Goal: Information Seeking & Learning: Learn about a topic

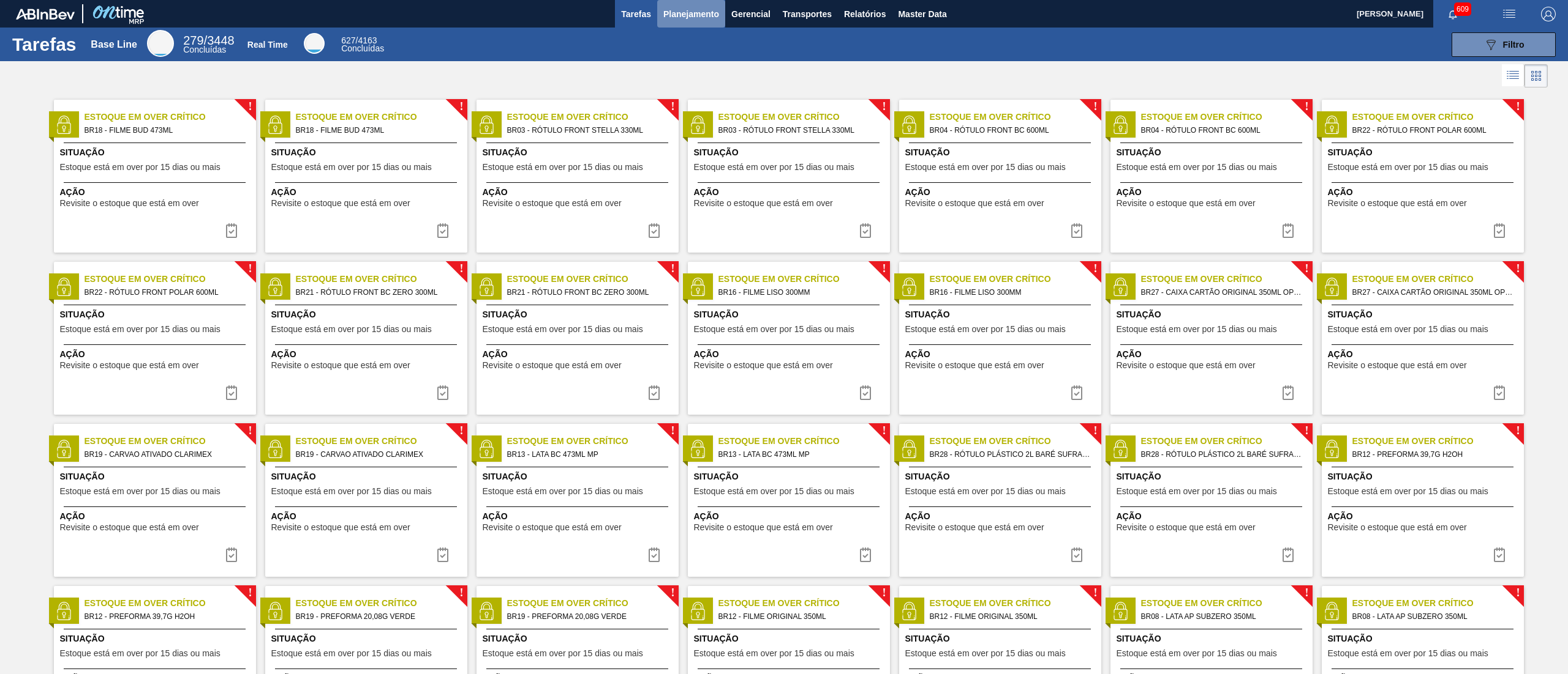
click at [696, 7] on span "Planejamento" at bounding box center [691, 14] width 56 height 15
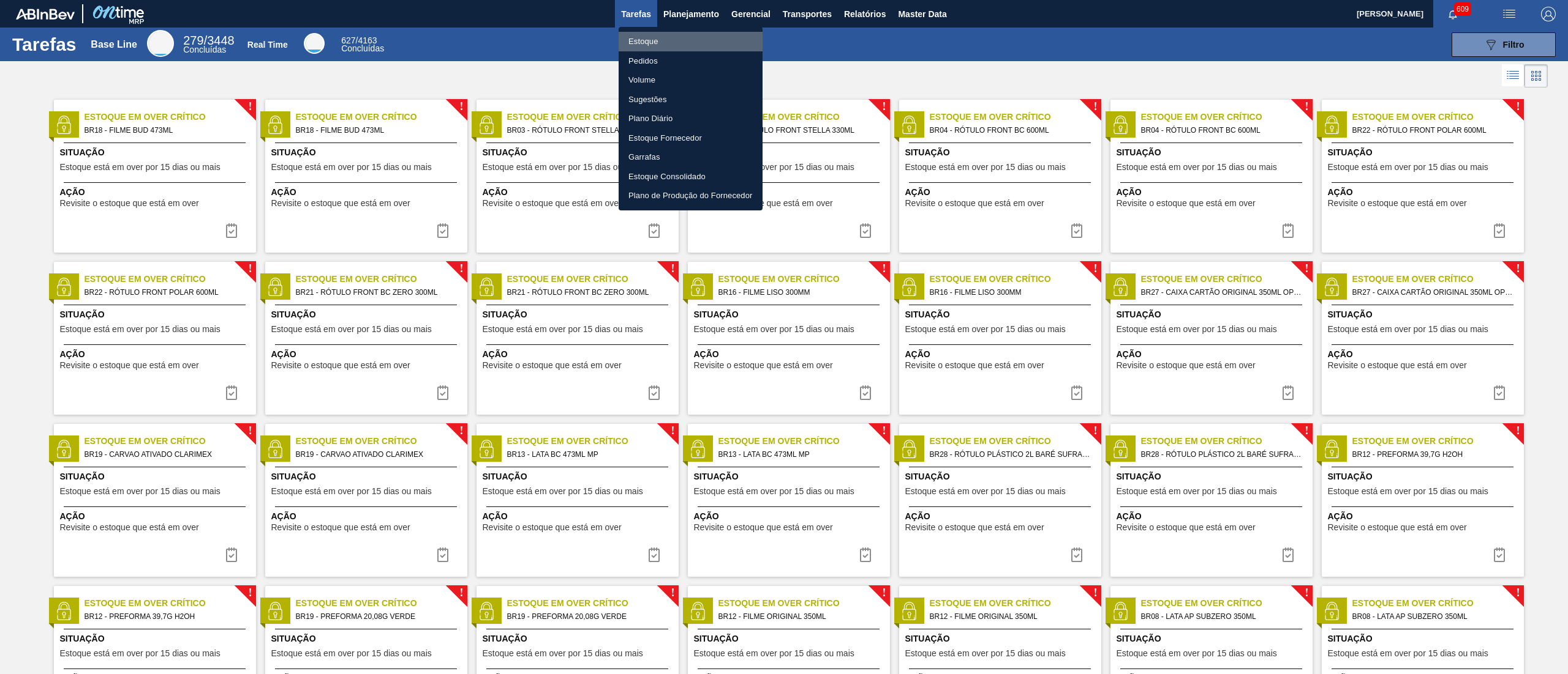
click at [697, 42] on li "Estoque" at bounding box center [691, 42] width 144 height 20
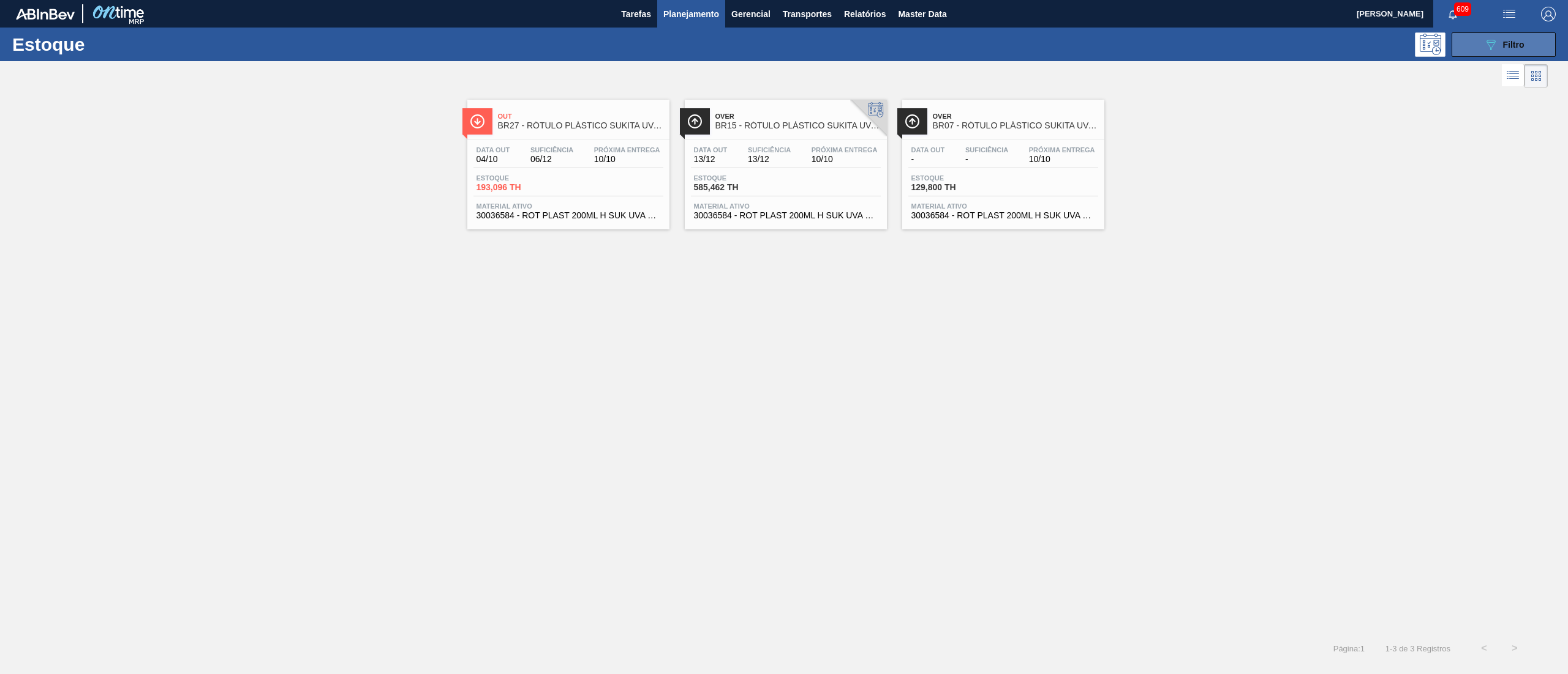
click at [1470, 41] on button "089F7B8B-B2A5-4AFE-B5C0-19BA573D28AC Filtro" at bounding box center [1503, 45] width 104 height 24
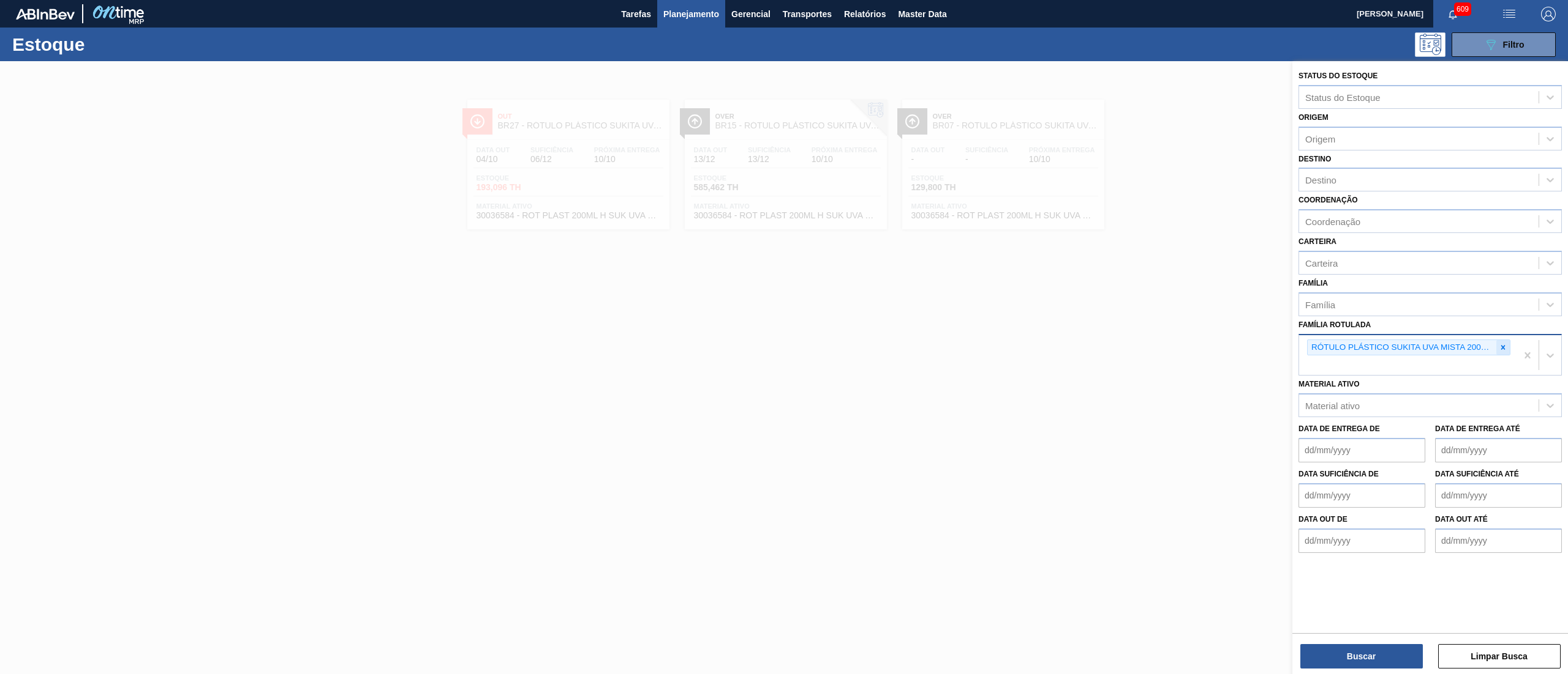
click at [1505, 344] on icon at bounding box center [1502, 348] width 8 height 8
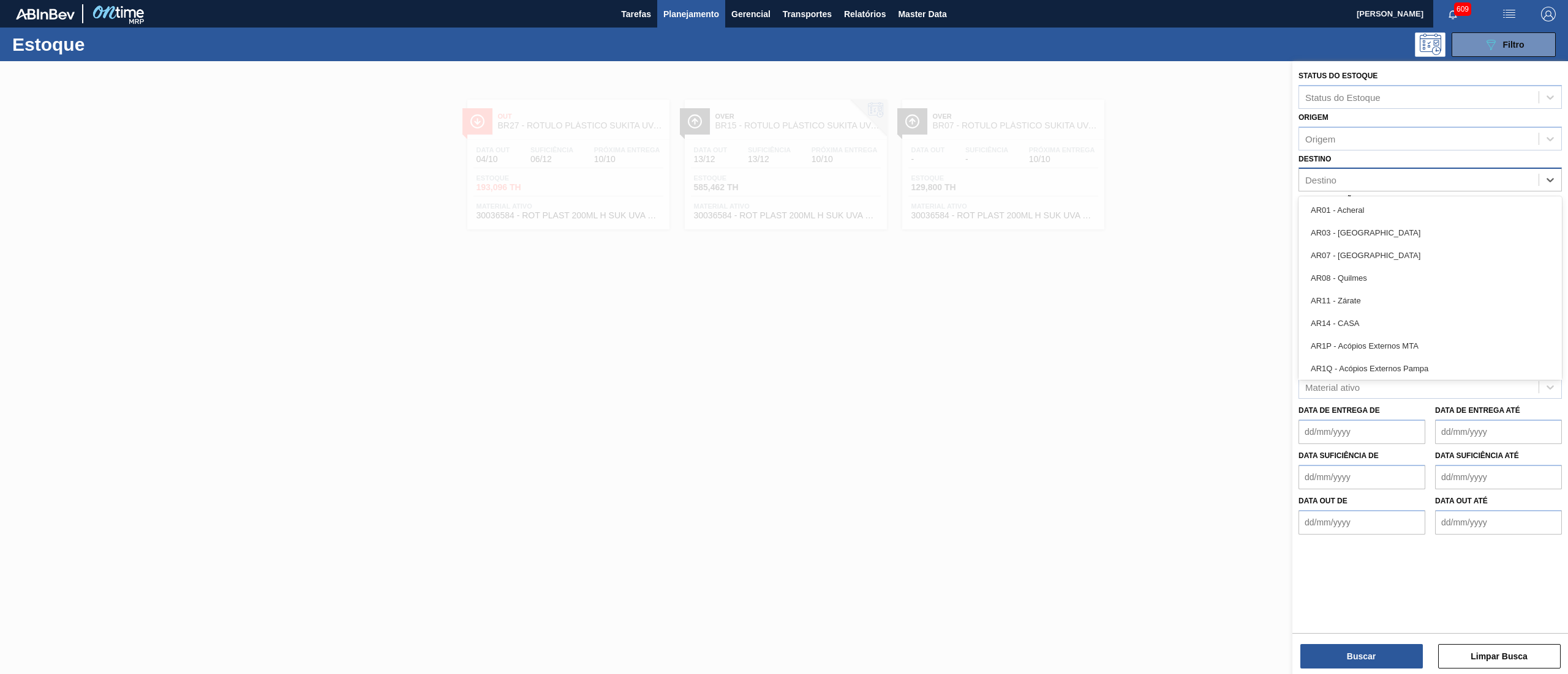
click at [1392, 190] on div "Destino" at bounding box center [1430, 180] width 264 height 24
type input "catu"
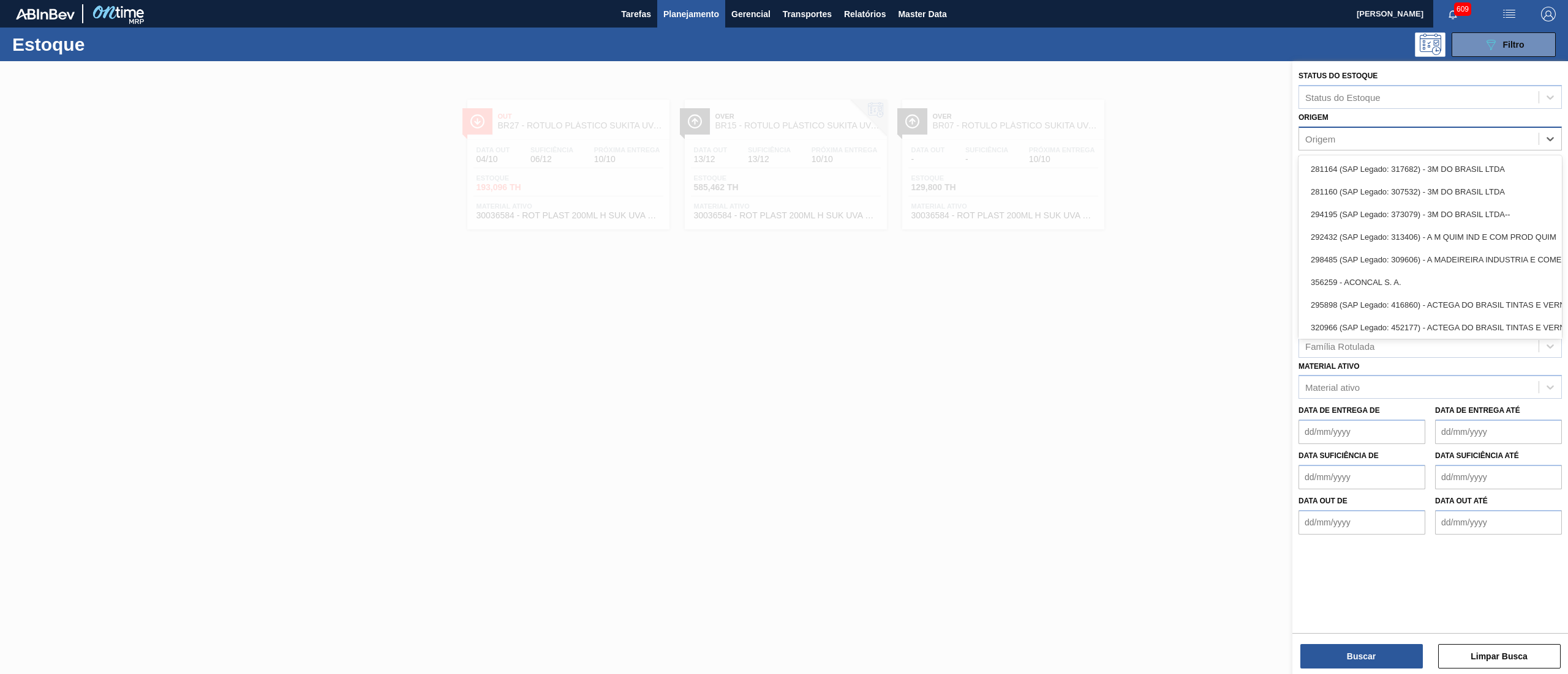
click at [1387, 141] on div "Origem" at bounding box center [1418, 138] width 239 height 17
type input "c"
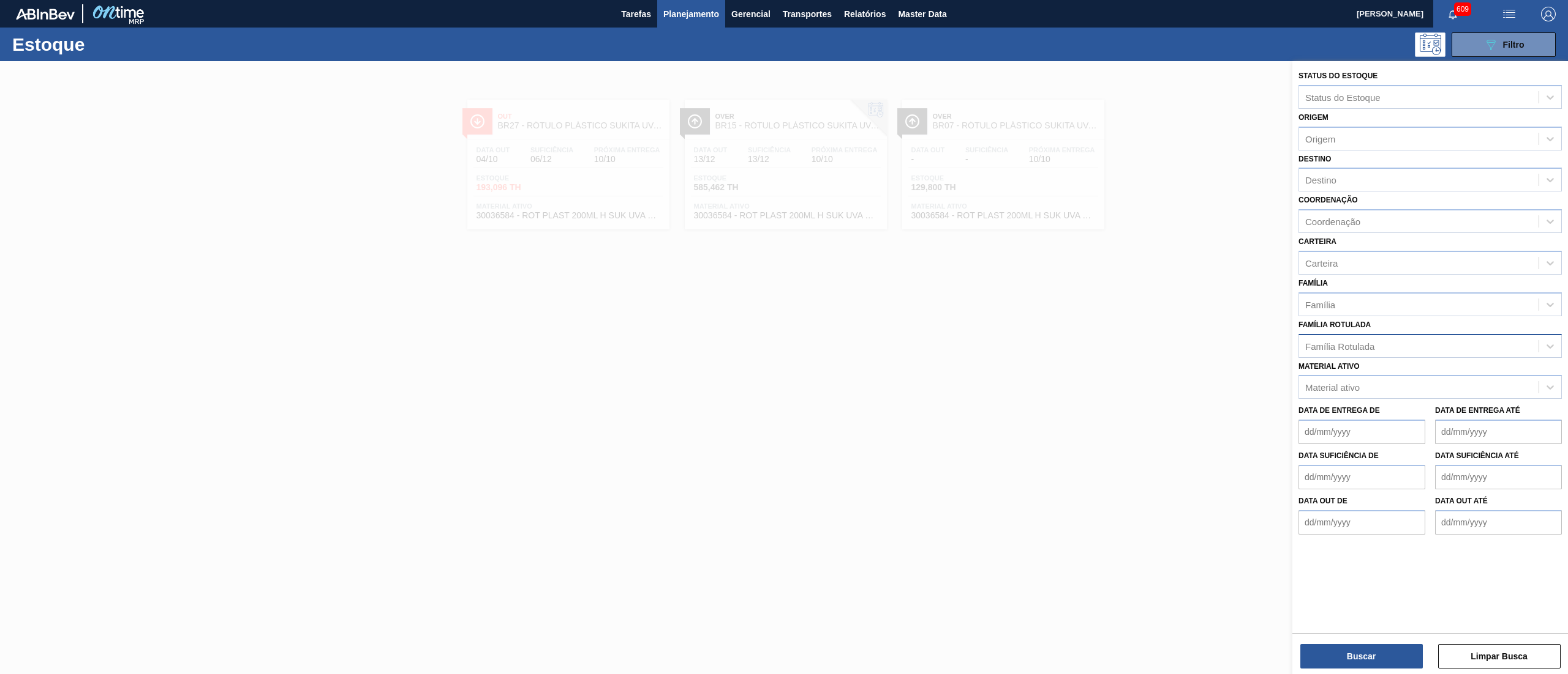
click at [1426, 121] on div "Origem Origem" at bounding box center [1430, 130] width 264 height 42
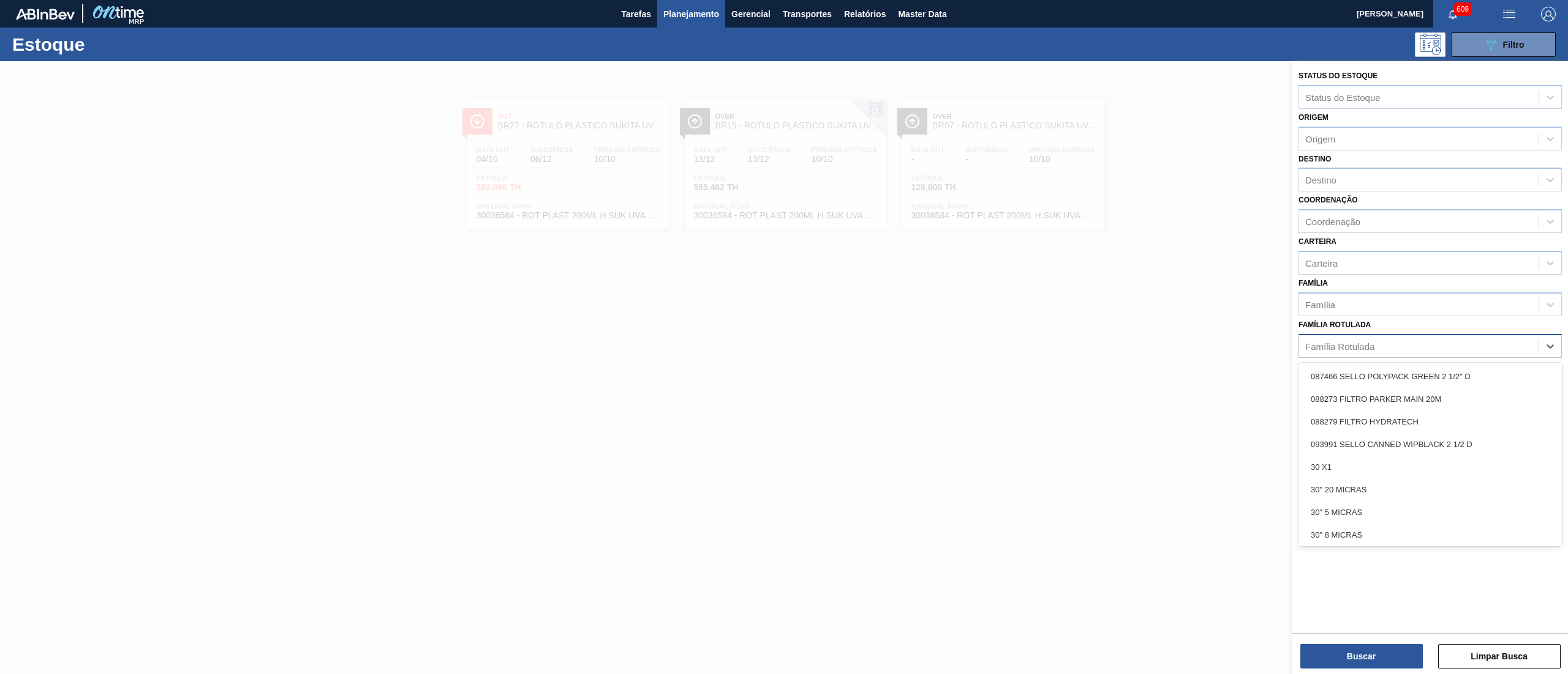
click at [1412, 350] on div "Família Rotulada" at bounding box center [1418, 346] width 239 height 17
type Rotulada "2pack1"
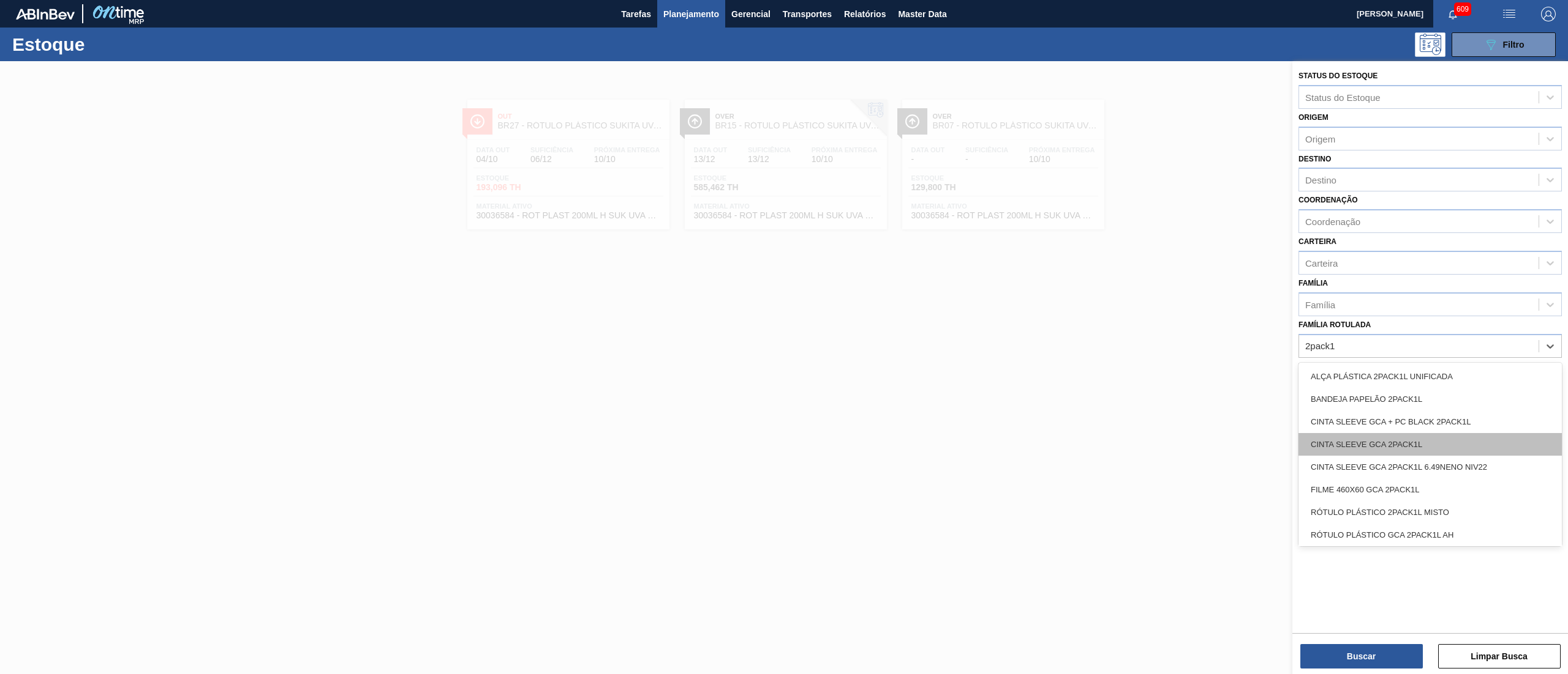
click at [1426, 444] on div "CINTA SLEEVE GCA 2PACK1L" at bounding box center [1430, 445] width 264 height 22
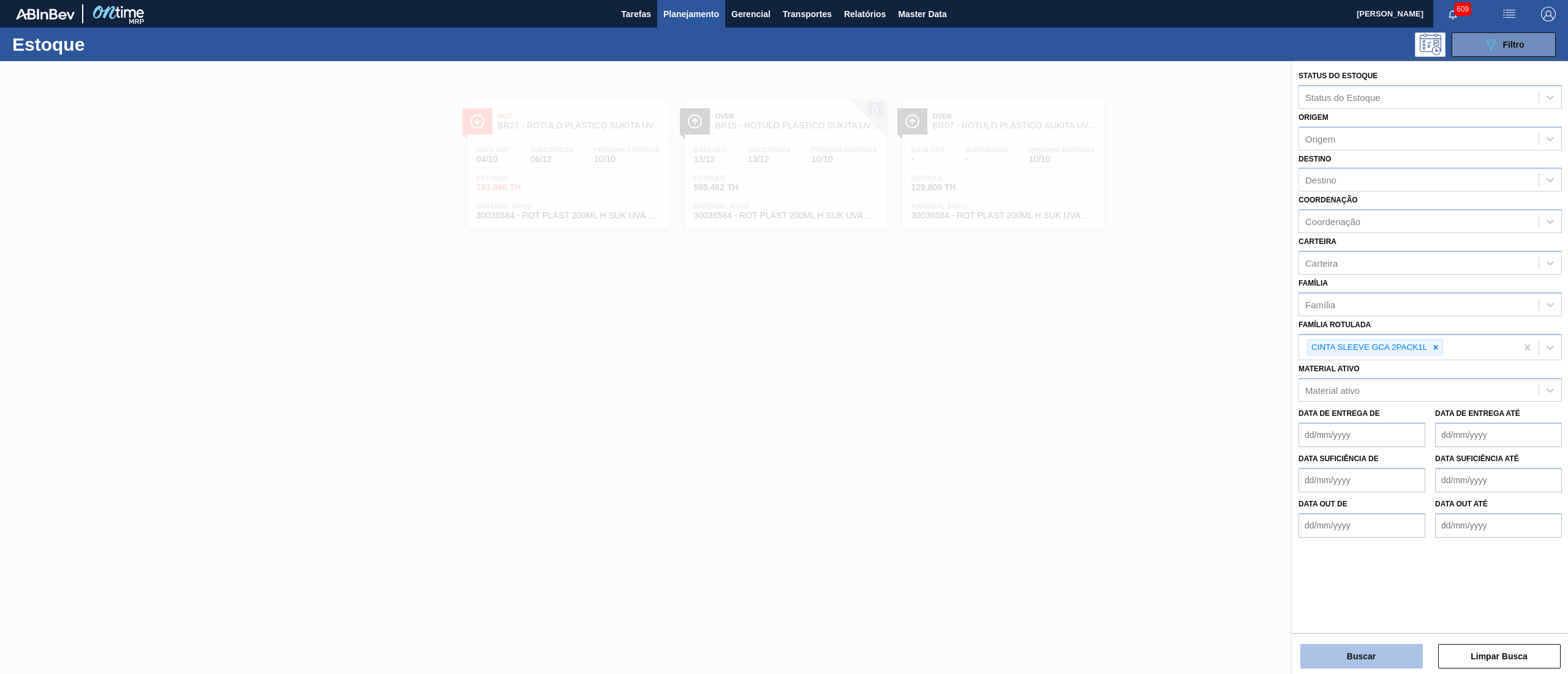
click at [1372, 652] on button "Buscar" at bounding box center [1362, 656] width 123 height 24
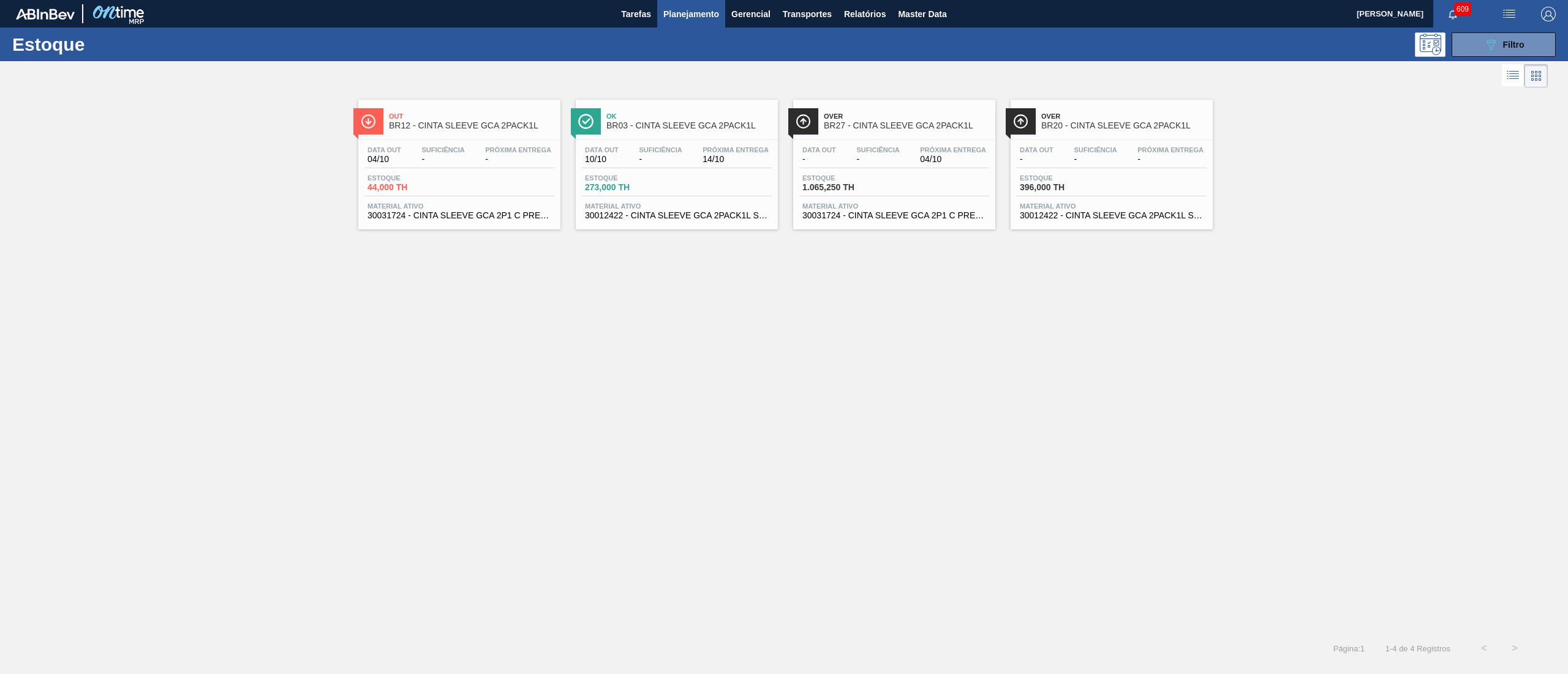
click at [921, 219] on span "30031724 - CINTA SLEEVE GCA 2P1 C PRECO 7 99 NIV24" at bounding box center [894, 215] width 183 height 9
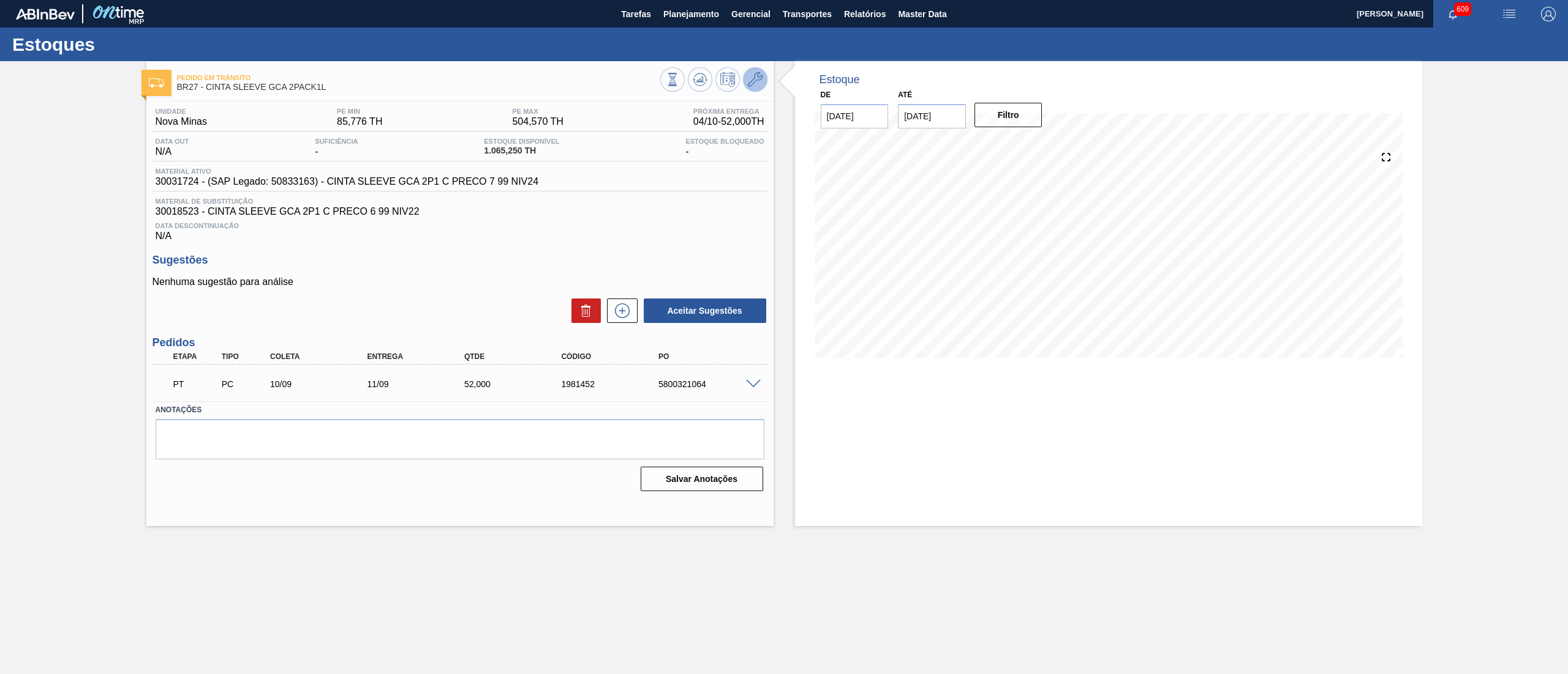
click at [755, 79] on icon at bounding box center [755, 79] width 15 height 15
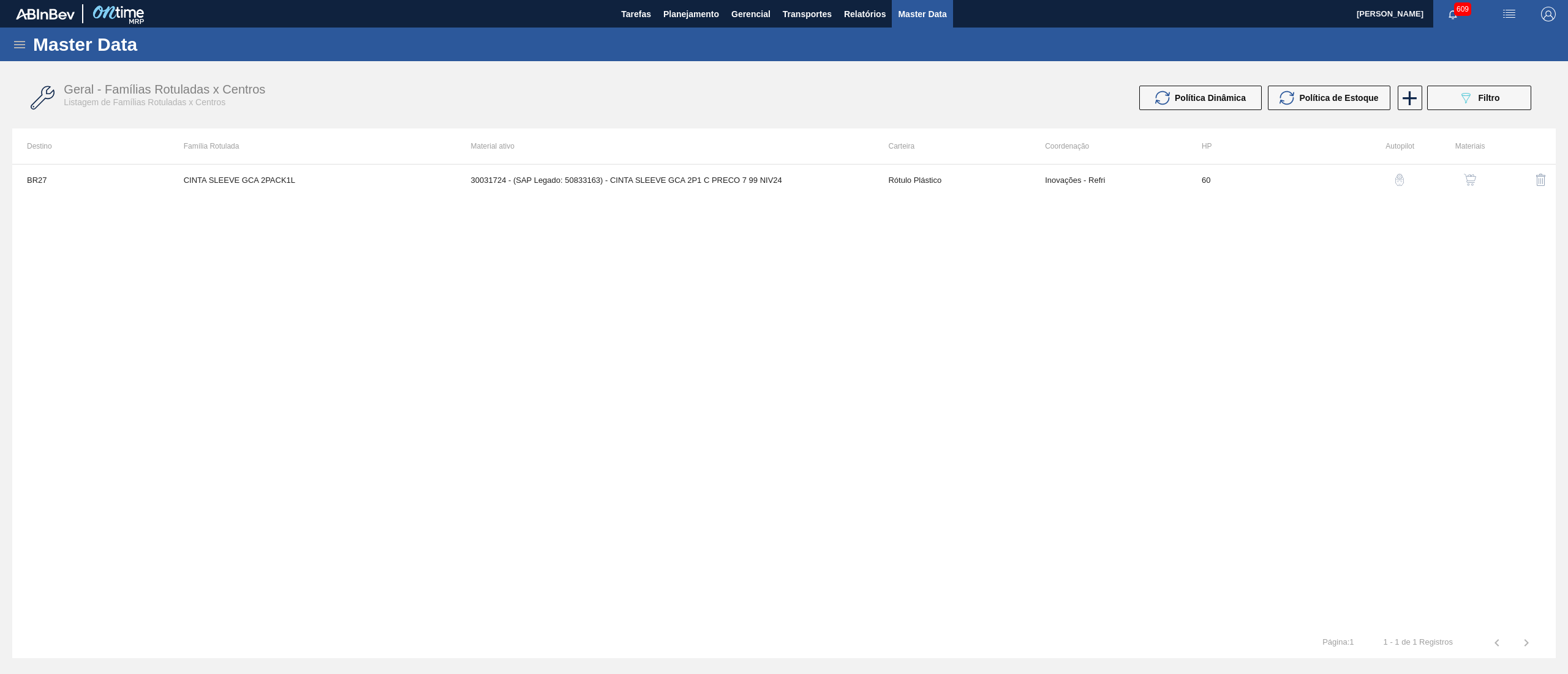
click at [1473, 190] on button "button" at bounding box center [1470, 180] width 29 height 29
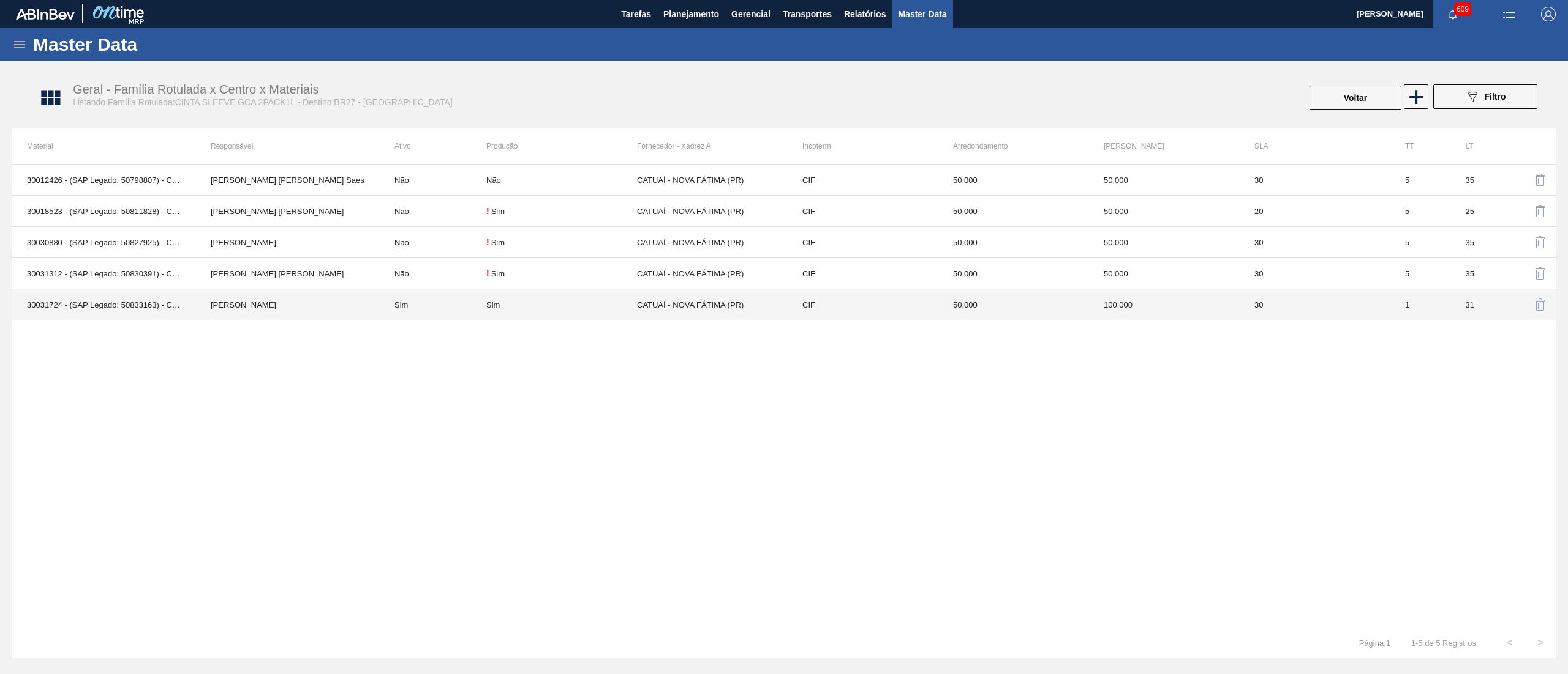
click at [684, 319] on td "CATUAÍ - NOVA FÁTIMA (PR)" at bounding box center [712, 305] width 151 height 31
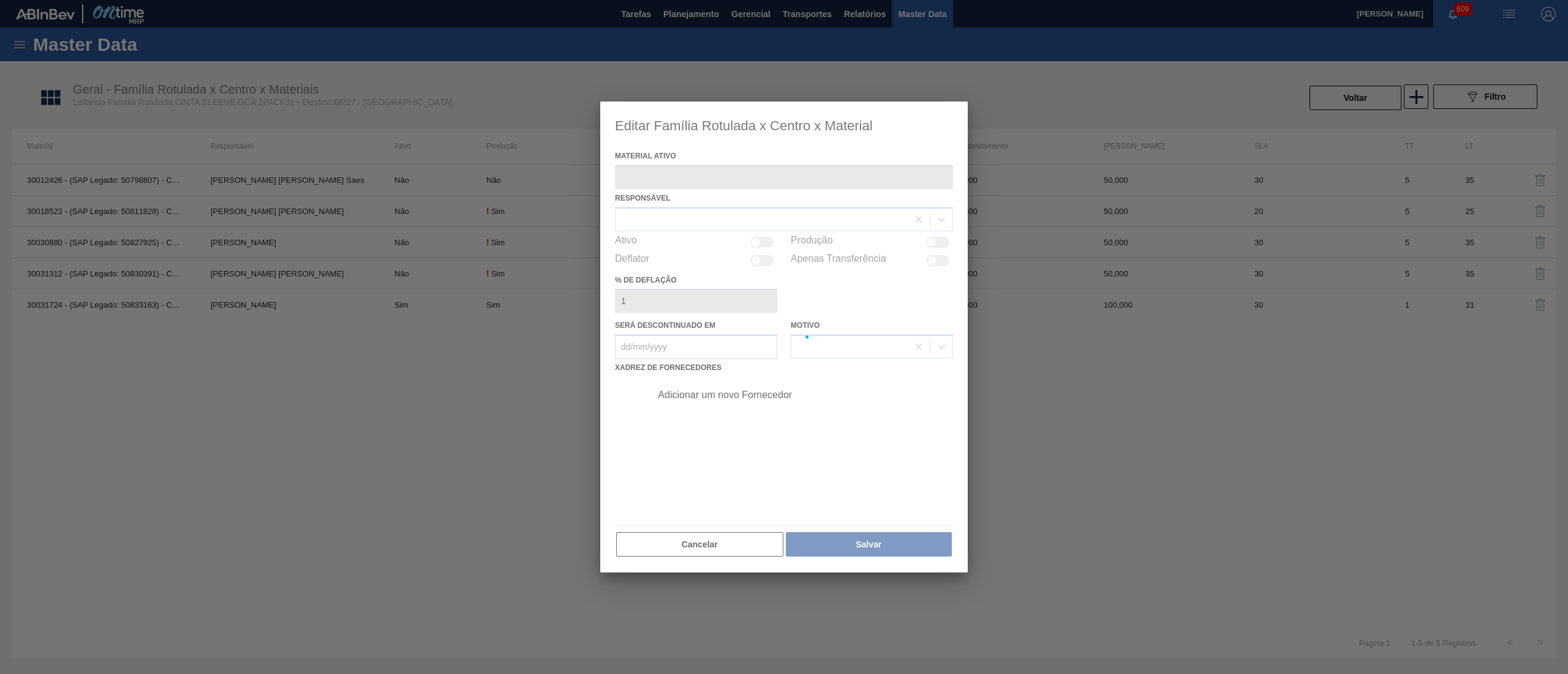
type ativo "30031724 - (SAP Legado: 50833163) - CINTA SLEEVE GCA 2P1 C PRECO 7 99 NIV24"
checkbox input "true"
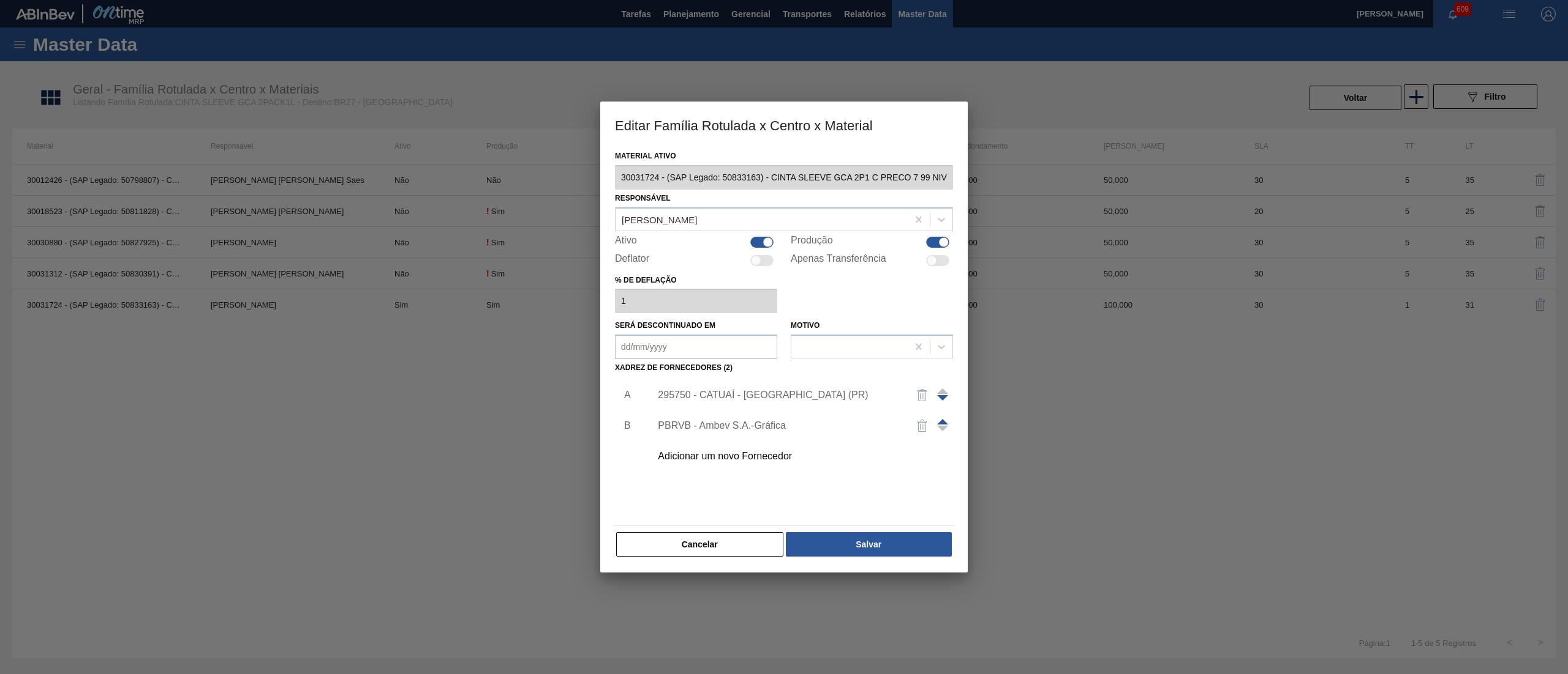
click at [728, 392] on div "295750 - CATUAÍ - [GEOGRAPHIC_DATA] (PR)" at bounding box center [778, 395] width 240 height 11
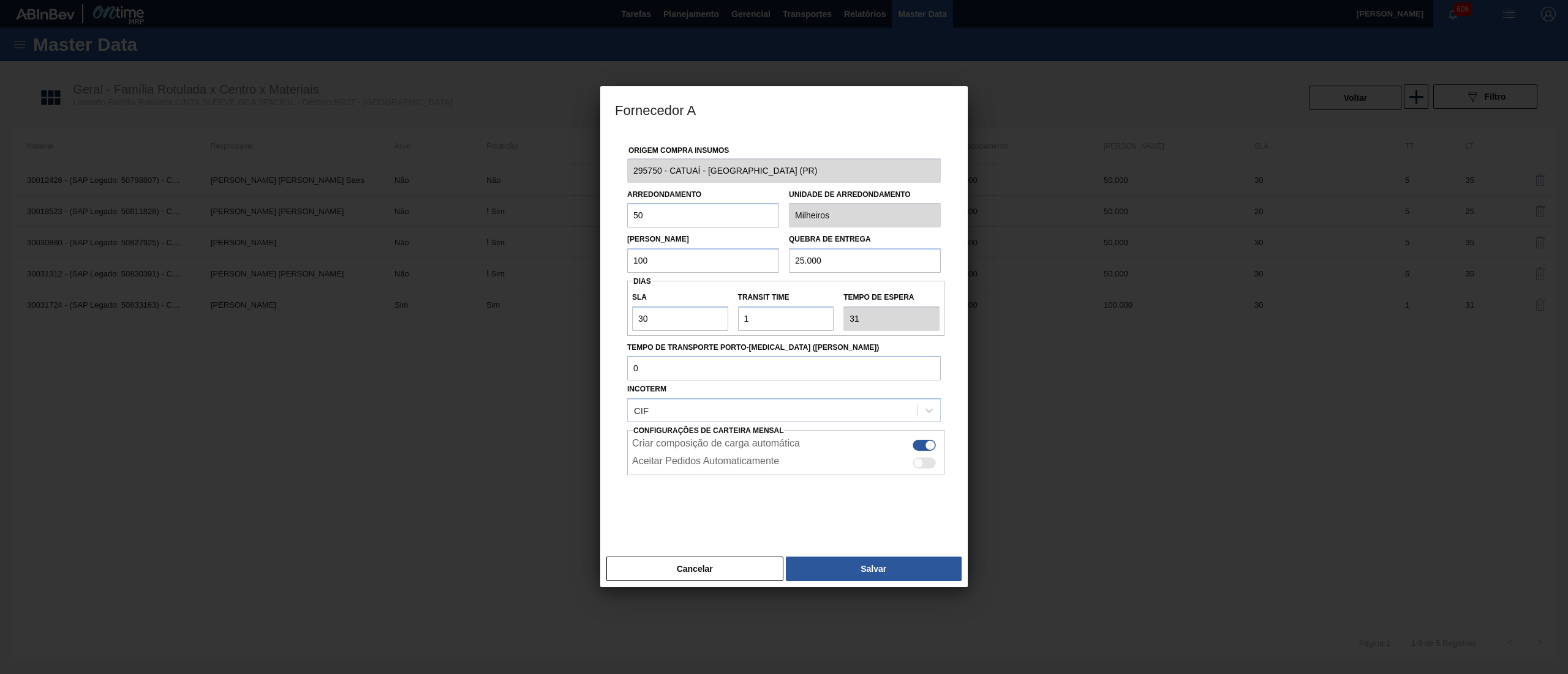
click at [596, 171] on div "Fornecedor A Origem Compra Insumos 295750 - CATUAÍ - NOVA FÁTIMA ([GEOGRAPHIC_D…" at bounding box center [784, 337] width 1568 height 674
click at [684, 565] on button "Cancelar" at bounding box center [695, 569] width 177 height 24
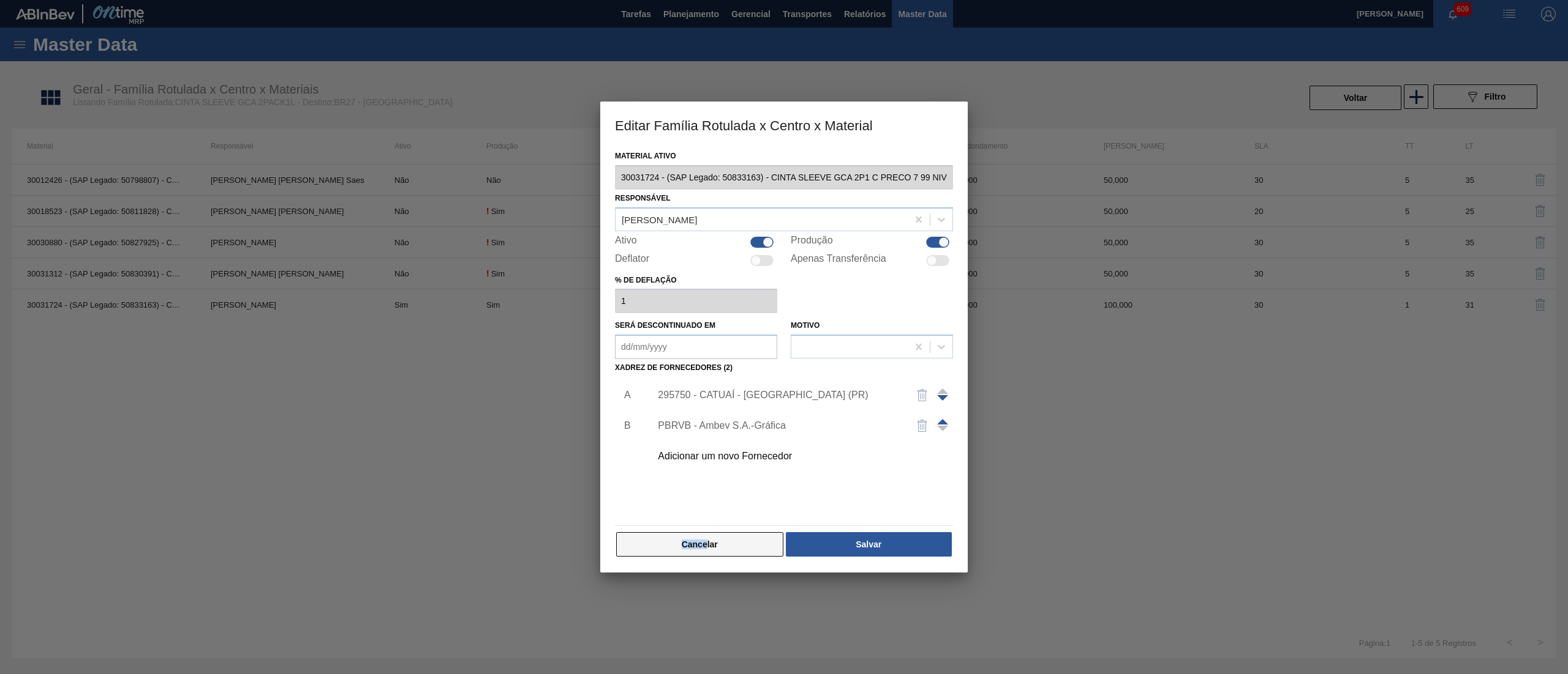
drag, startPoint x: 684, startPoint y: 565, endPoint x: 707, endPoint y: 545, distance: 30.5
click at [707, 545] on div "Material ativo 30031724 - (SAP Legado: 50833163) - CINTA SLEEVE GCA 2P1 C PRECO…" at bounding box center [783, 360] width 368 height 425
click at [707, 545] on button "Cancelar" at bounding box center [700, 544] width 167 height 24
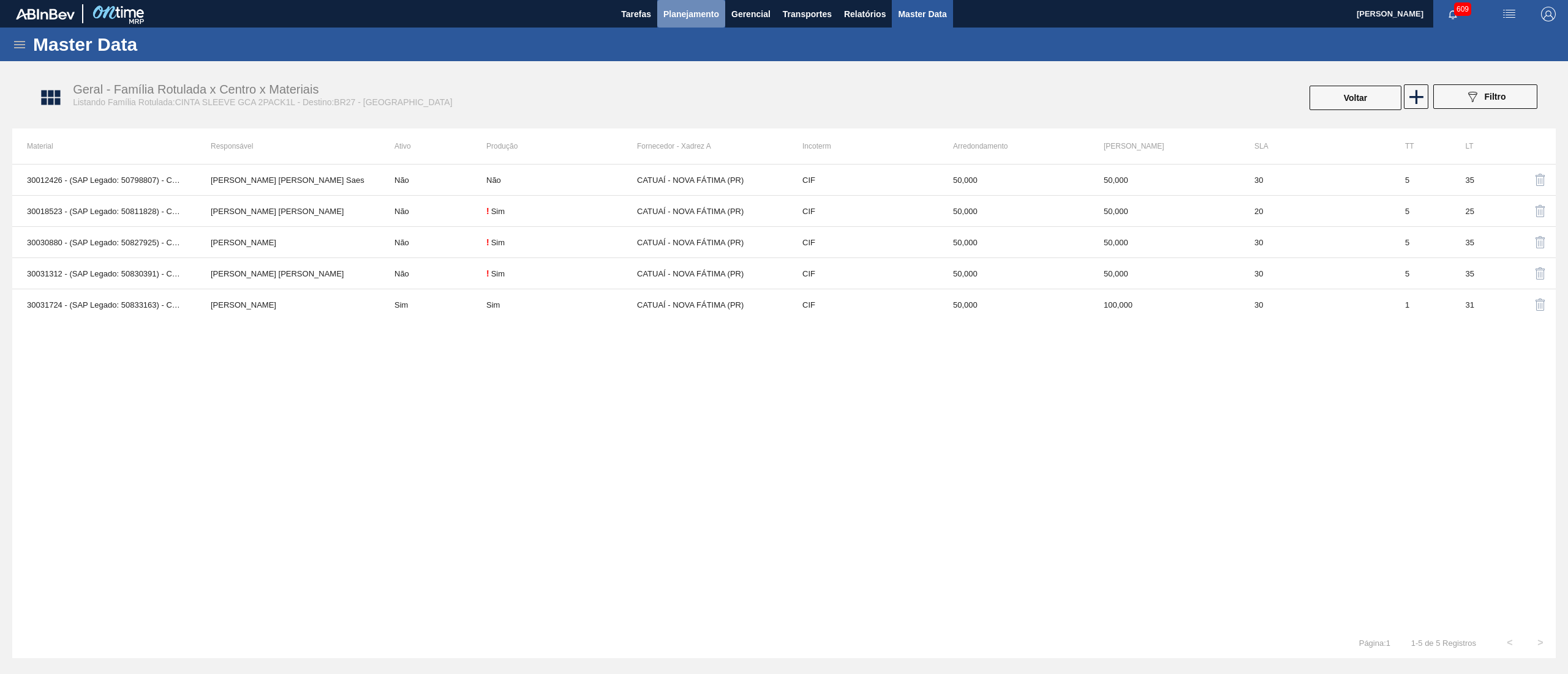
click at [684, 17] on span "Planejamento" at bounding box center [691, 14] width 56 height 15
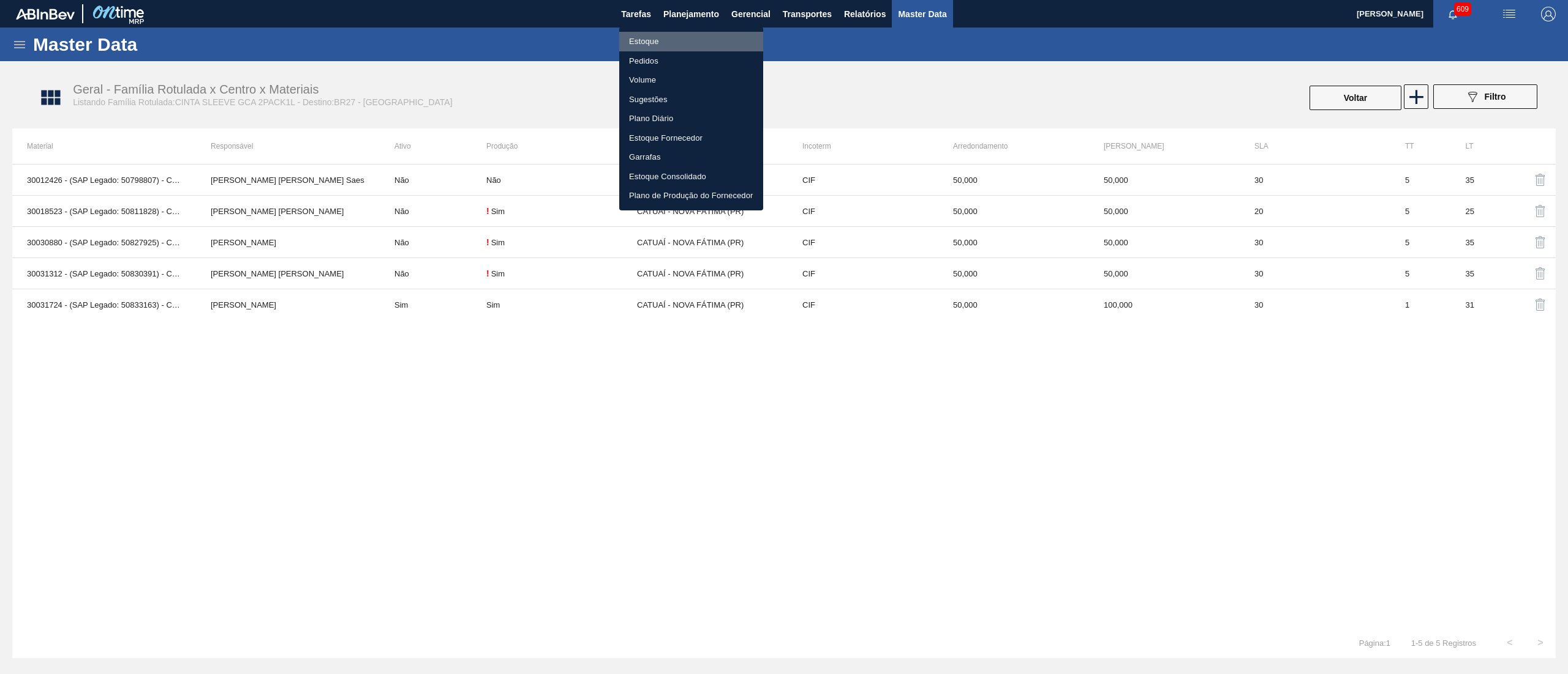
click at [684, 33] on li "Estoque" at bounding box center [691, 42] width 144 height 20
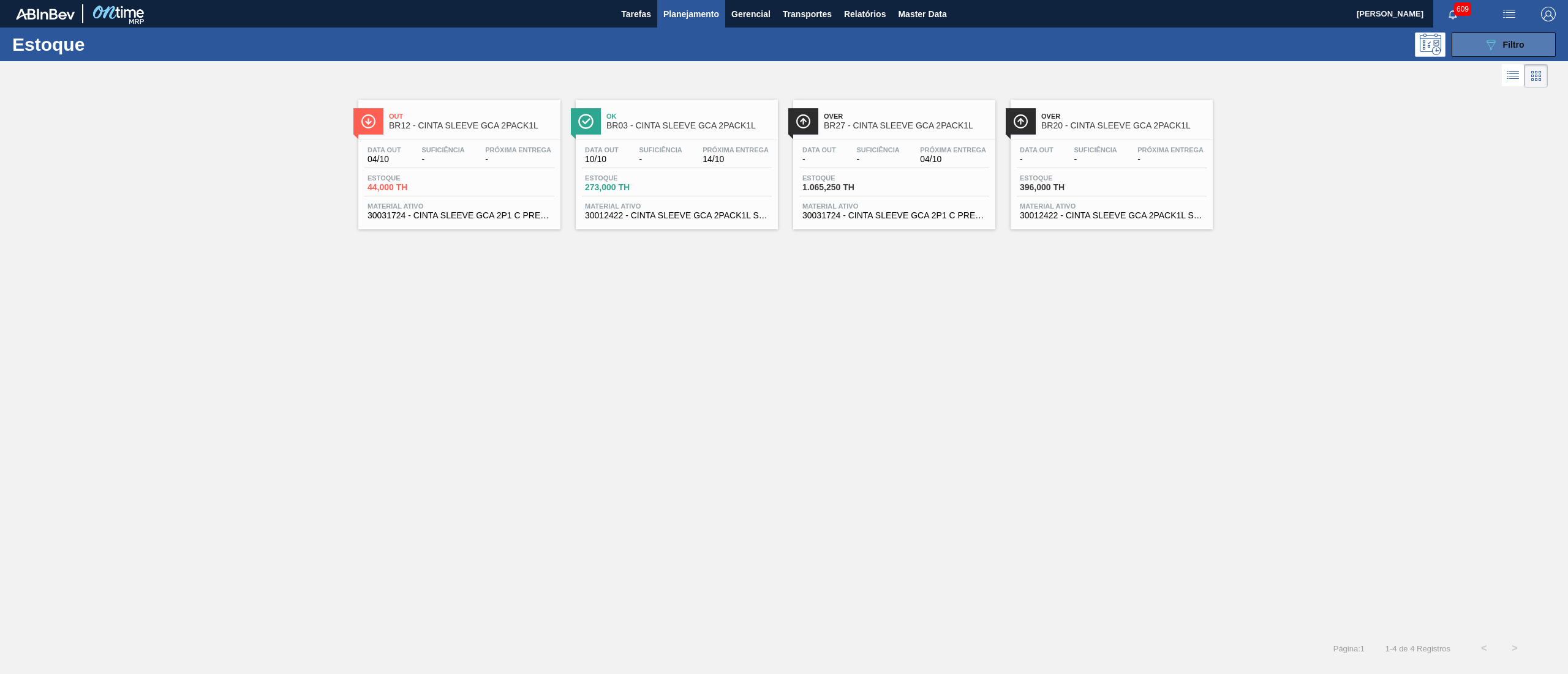
click at [1513, 40] on span "Filtro" at bounding box center [1513, 45] width 22 height 10
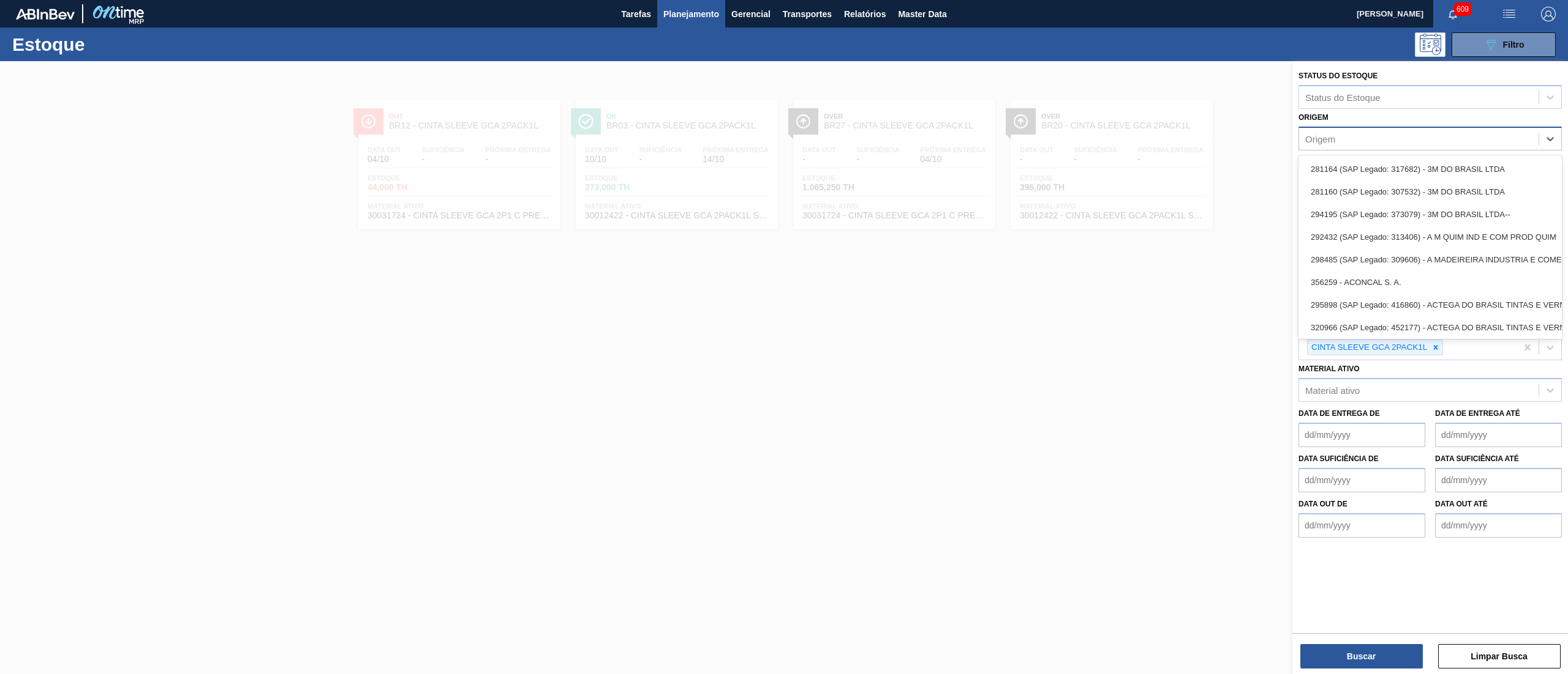
click at [1365, 144] on div "Origem" at bounding box center [1418, 138] width 239 height 17
paste input "295750"
type input "295750"
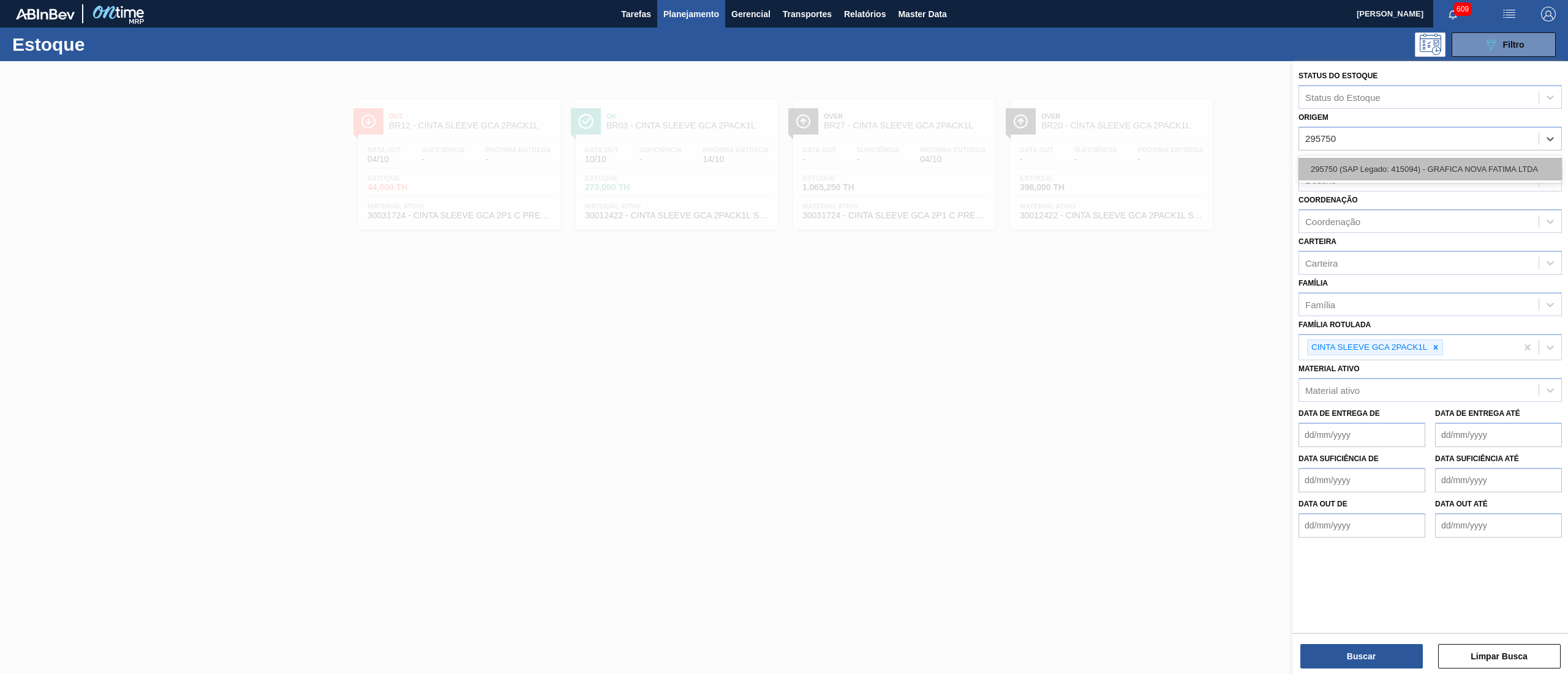
click at [1385, 163] on div "295750 (SAP Legado: 415094) - GRAFICA NOVA FATIMA LTDA" at bounding box center [1430, 169] width 264 height 22
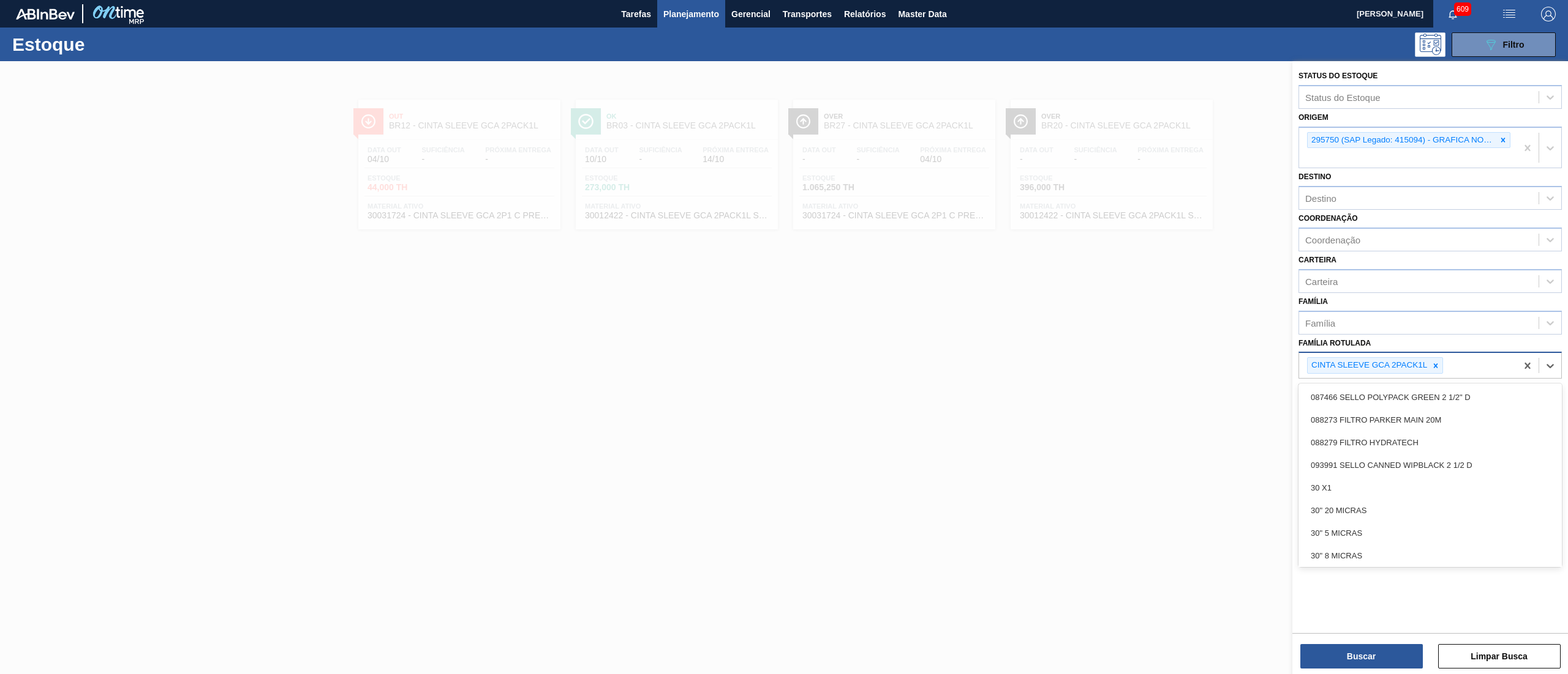
click at [1480, 367] on div "CINTA SLEEVE GCA 2PACK1L" at bounding box center [1408, 366] width 218 height 25
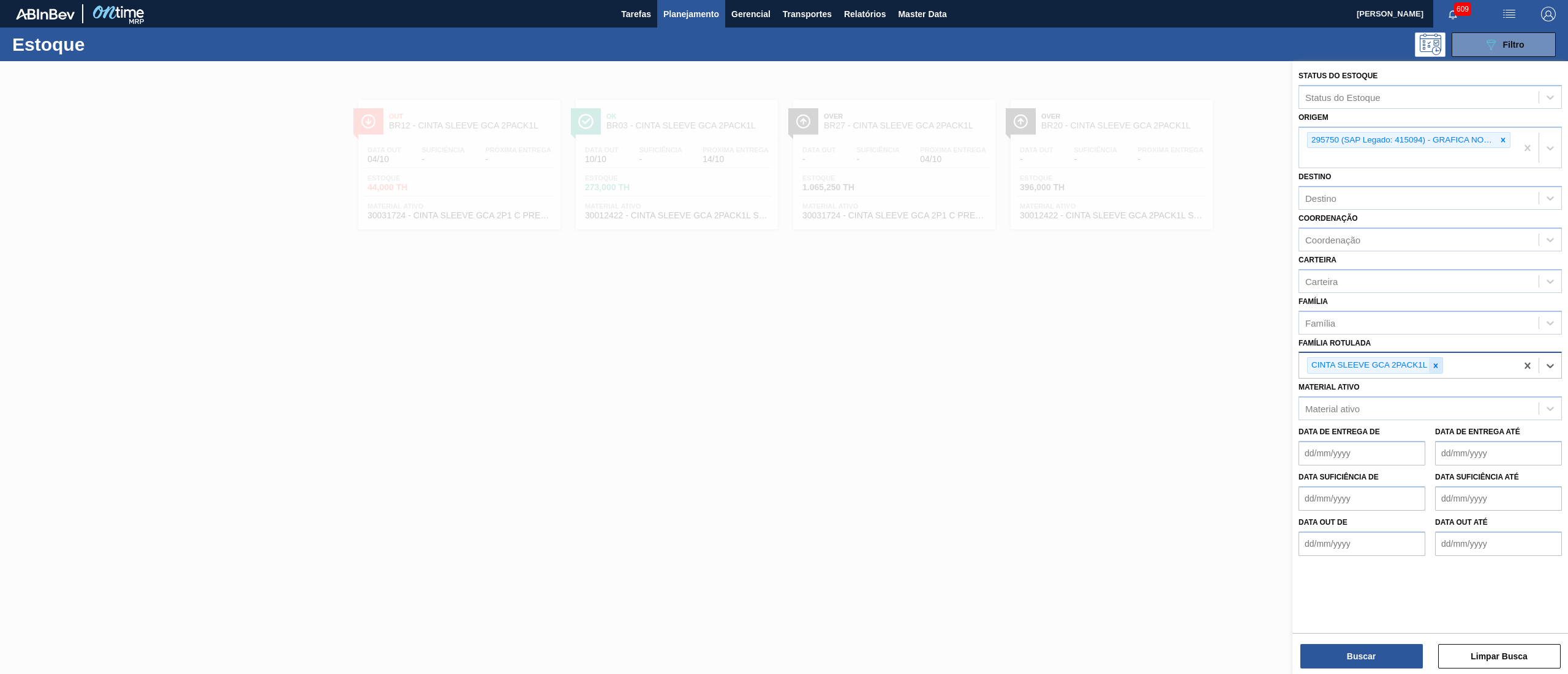
click at [1435, 366] on icon at bounding box center [1435, 366] width 8 height 8
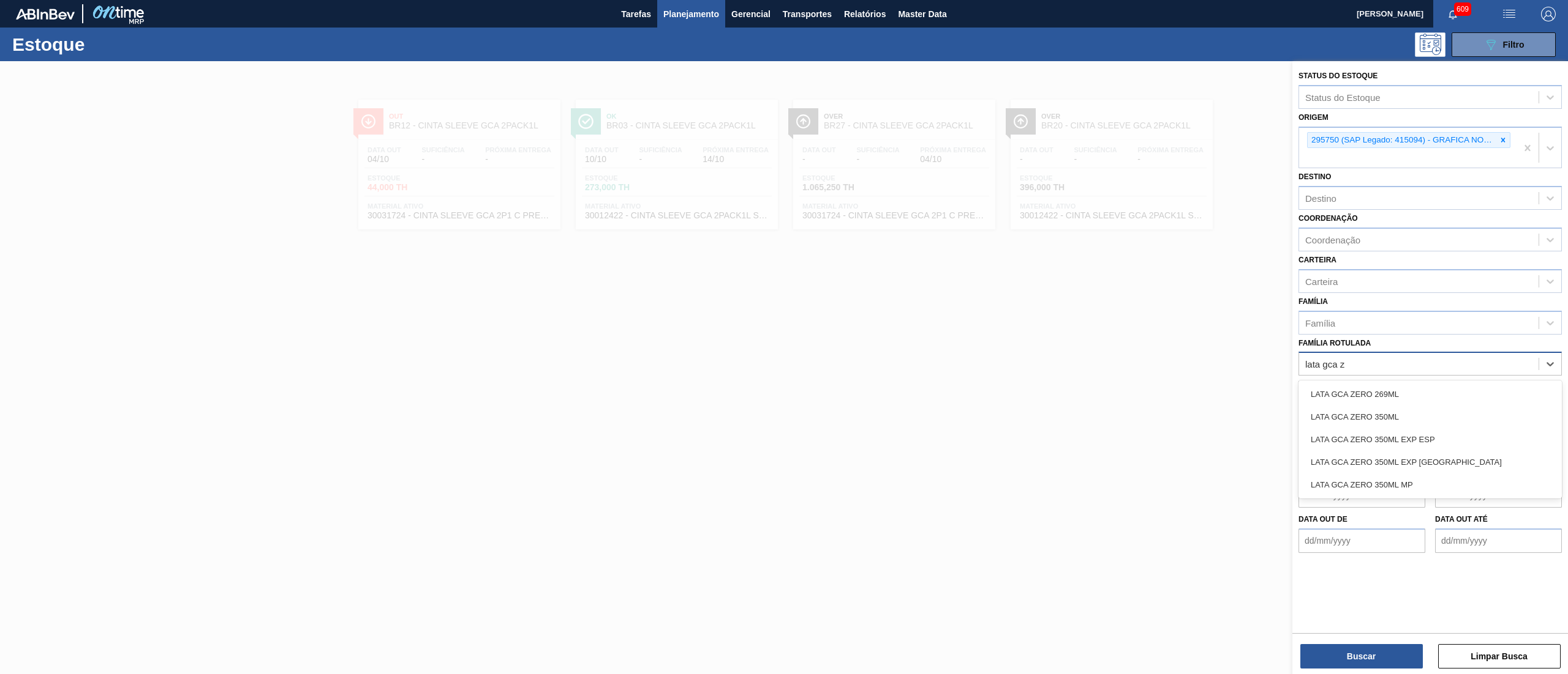
type Rotulada "lata gca ze"
click at [1468, 421] on div "LATA GCA ZERO 350ML" at bounding box center [1430, 417] width 264 height 22
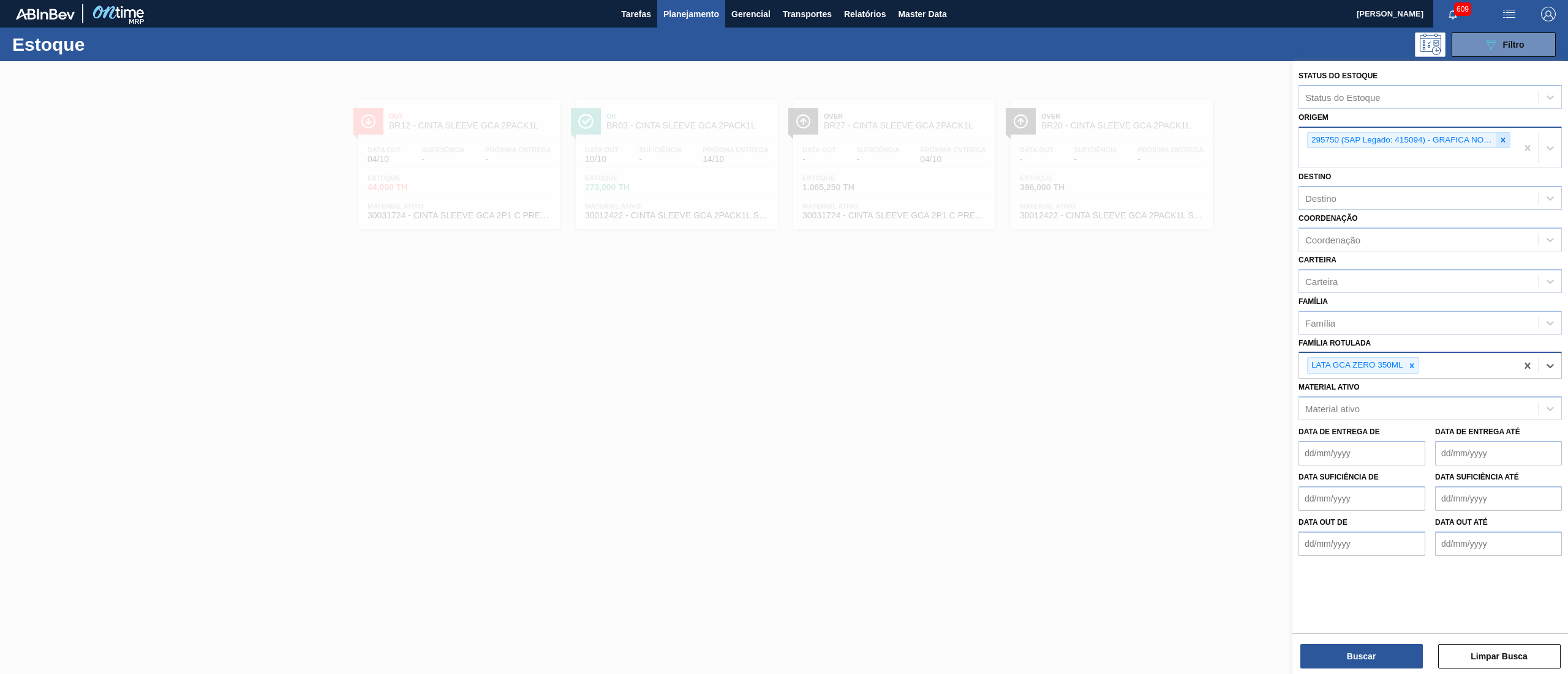
click at [1502, 139] on icon at bounding box center [1503, 140] width 4 height 4
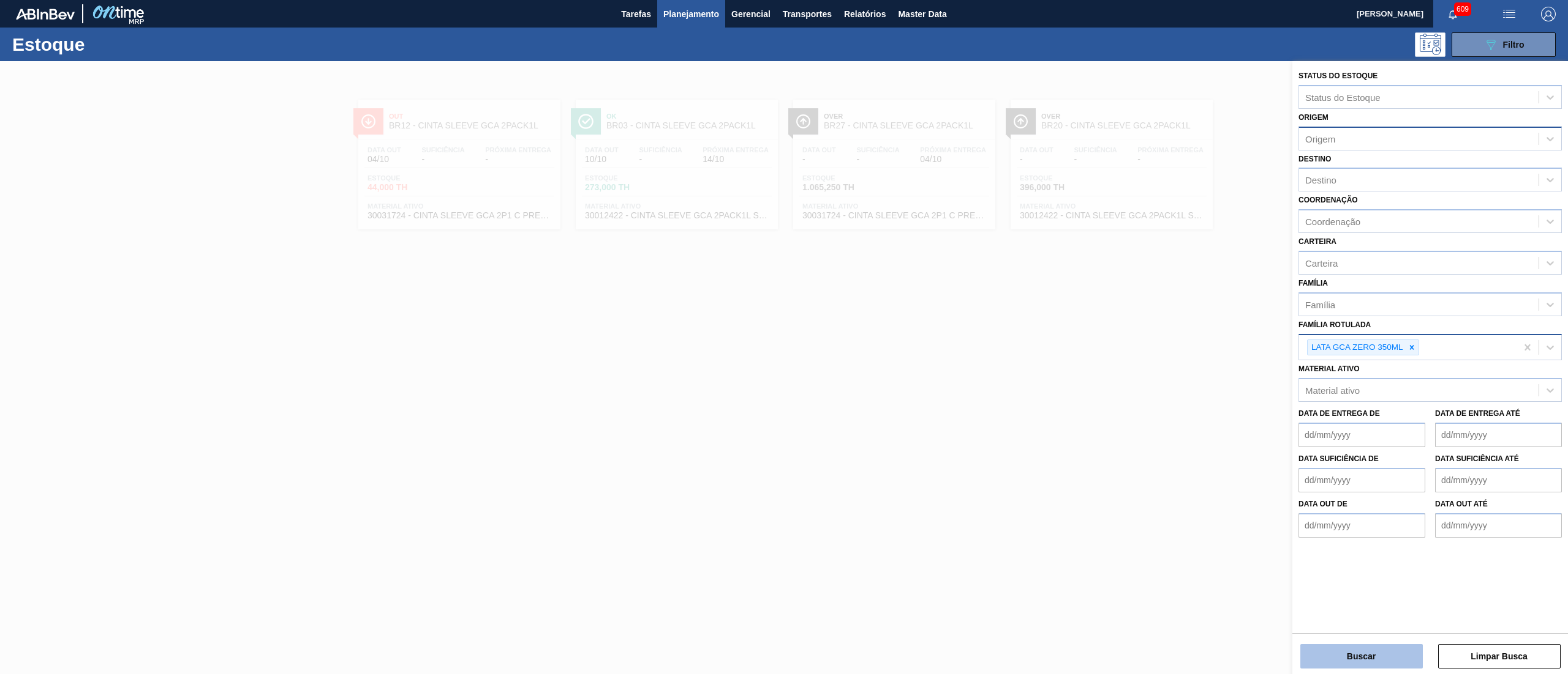
click at [1336, 658] on button "Buscar" at bounding box center [1362, 656] width 123 height 24
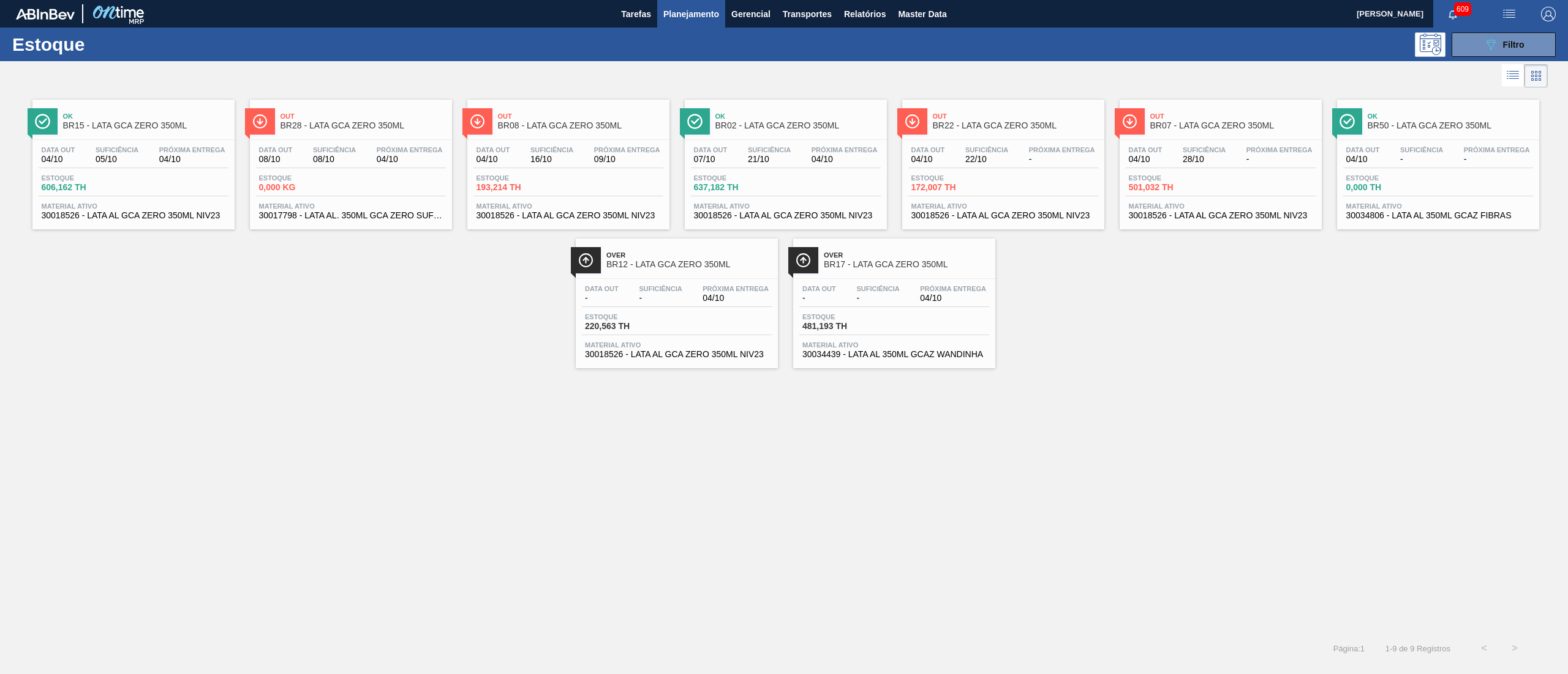
click at [993, 217] on span "30018526 - LATA AL GCA ZERO 350ML NIV23" at bounding box center [1002, 215] width 183 height 9
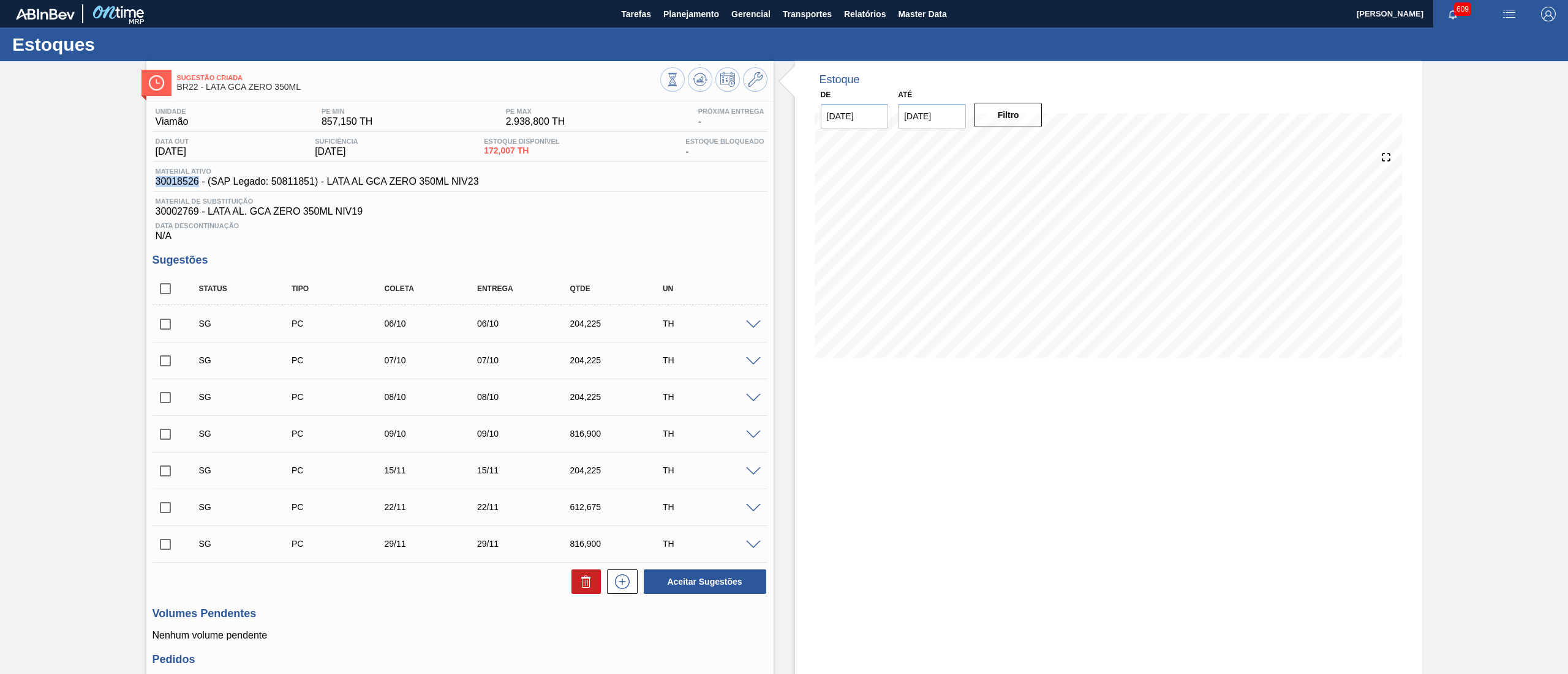
drag, startPoint x: 148, startPoint y: 181, endPoint x: 198, endPoint y: 180, distance: 50.0
click at [198, 180] on div "Unidade Viamão PE MIN 857,150 TH PE MAX 2.938,800 TH Próxima Entrega - Data out…" at bounding box center [460, 446] width 627 height 689
copy span "30018526"
click at [745, 70] on button at bounding box center [755, 79] width 24 height 24
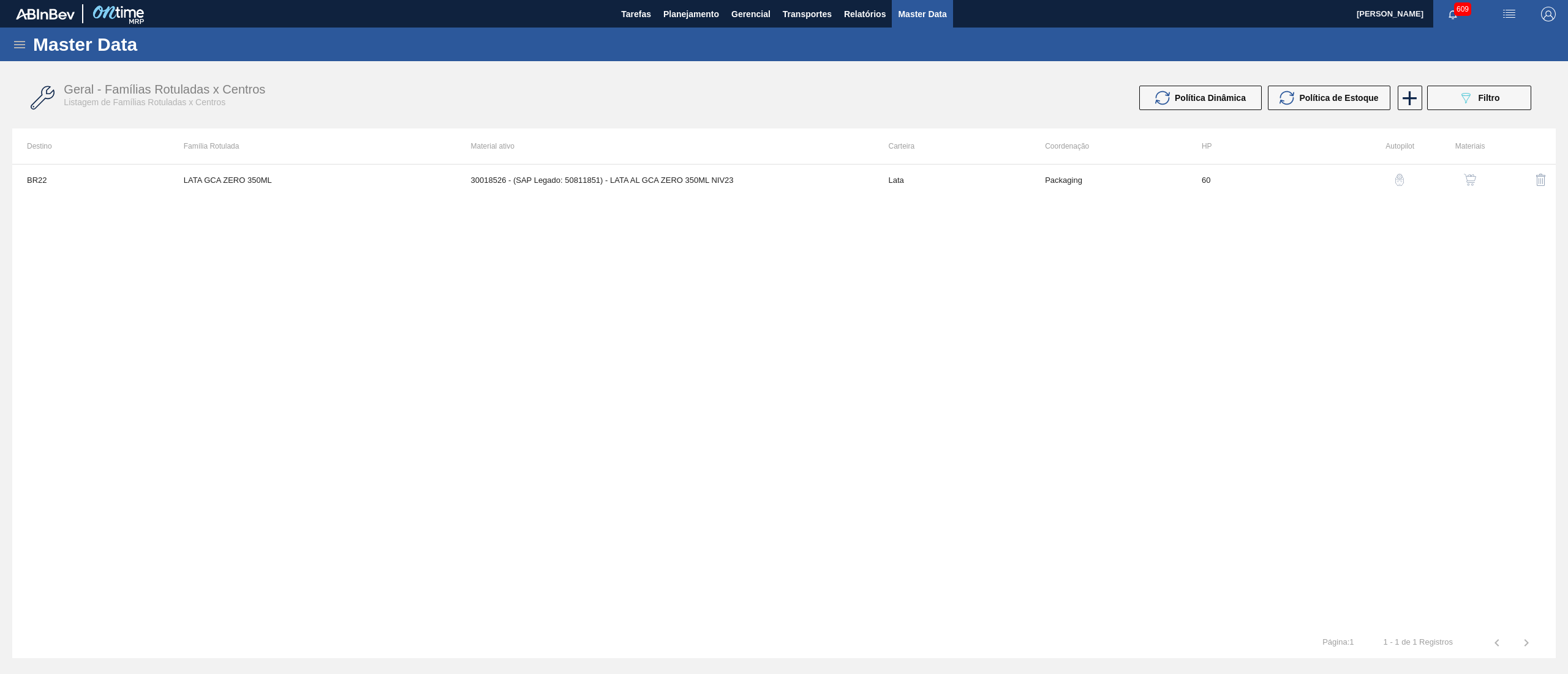
click at [1475, 173] on button "button" at bounding box center [1470, 180] width 29 height 29
